Goal: Navigation & Orientation: Understand site structure

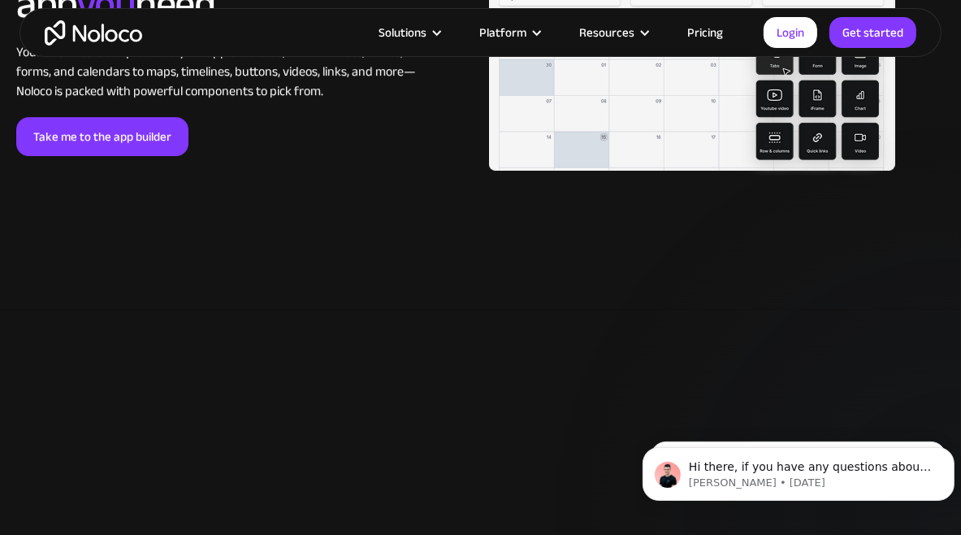
scroll to position [3413, 0]
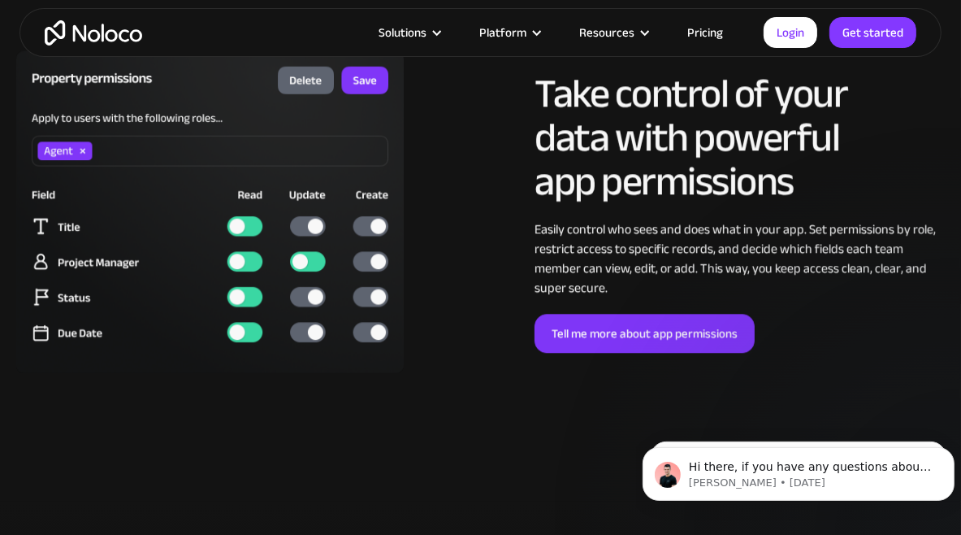
click at [699, 34] on link "Pricing" at bounding box center [705, 32] width 76 height 21
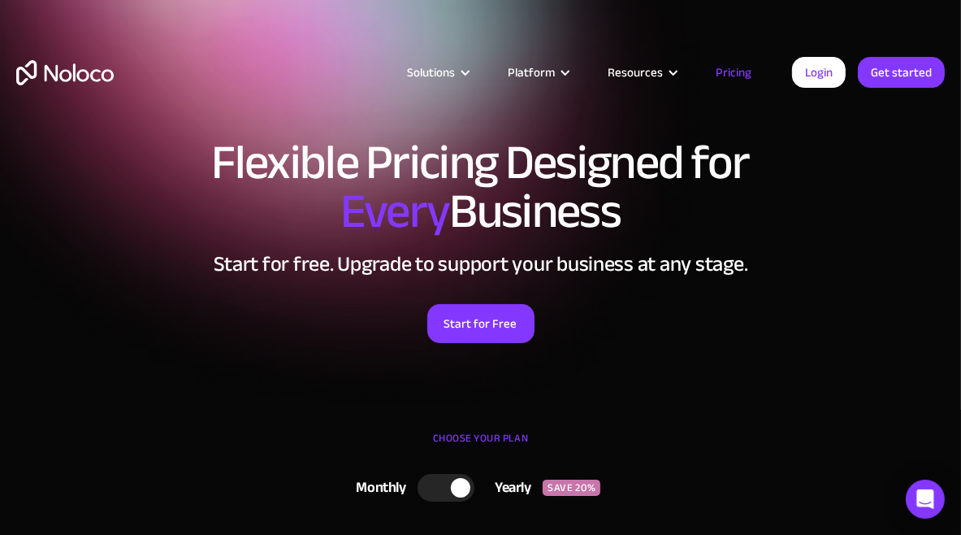
click at [95, 77] on img "home" at bounding box center [65, 72] width 98 height 25
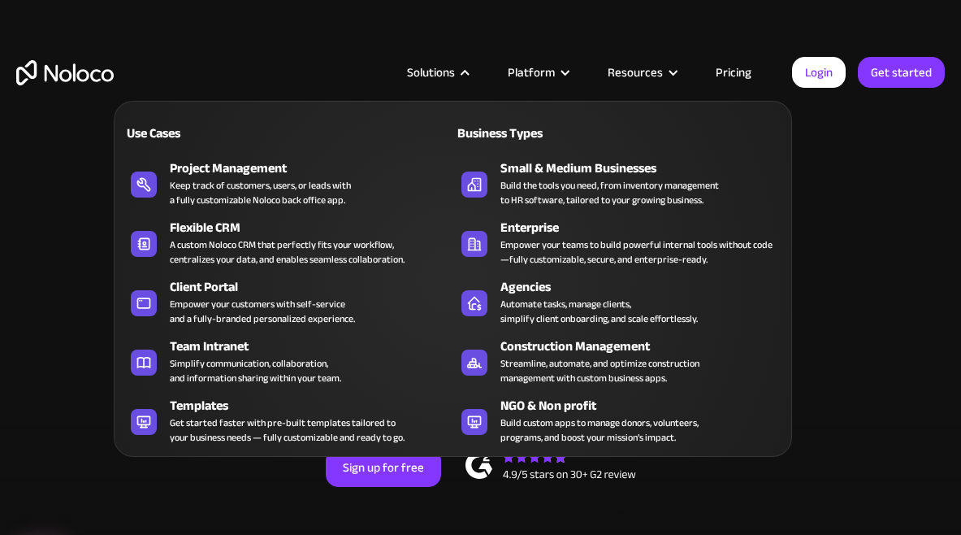
click at [458, 79] on nav "Use Cases Business Types Project Management Keep track of customers, users, or …" at bounding box center [453, 267] width 679 height 379
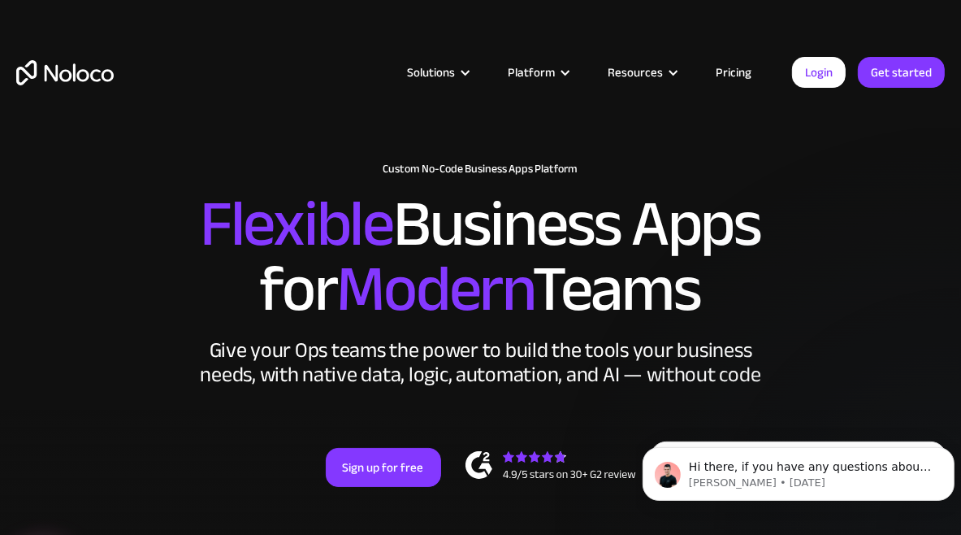
click at [25, 341] on div "New: Connect Noloco to Stripe Custom No-Code Business Apps Platform Flexible Bu…" at bounding box center [480, 340] width 961 height 389
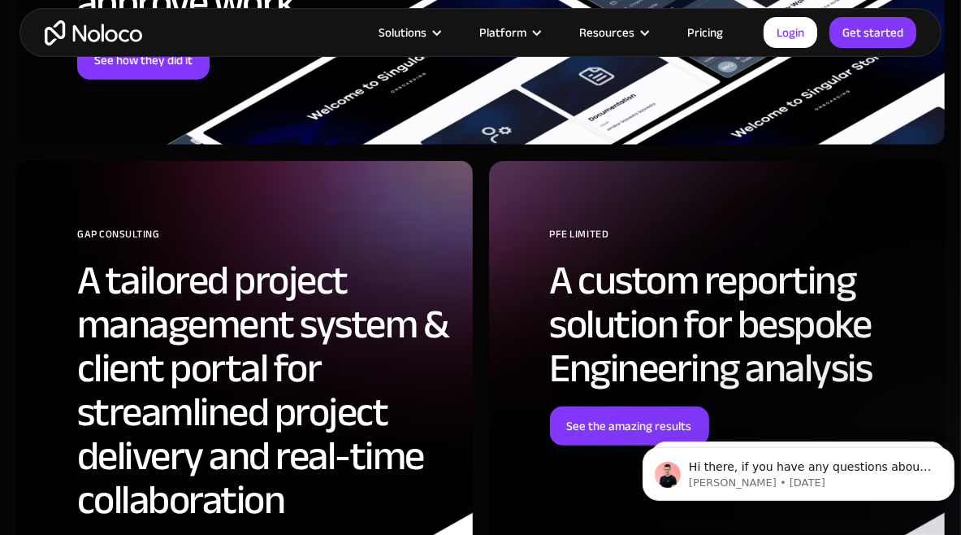
scroll to position [6013, 0]
